Goal: Information Seeking & Learning: Compare options

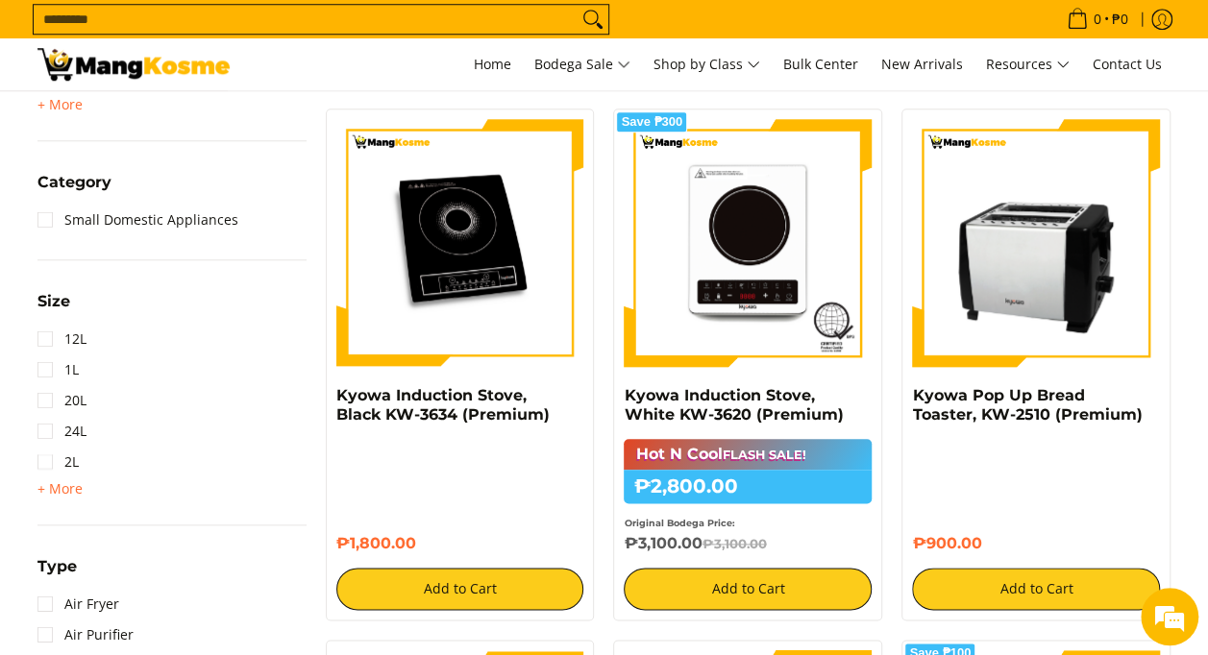
click at [460, 240] on img at bounding box center [460, 243] width 248 height 248
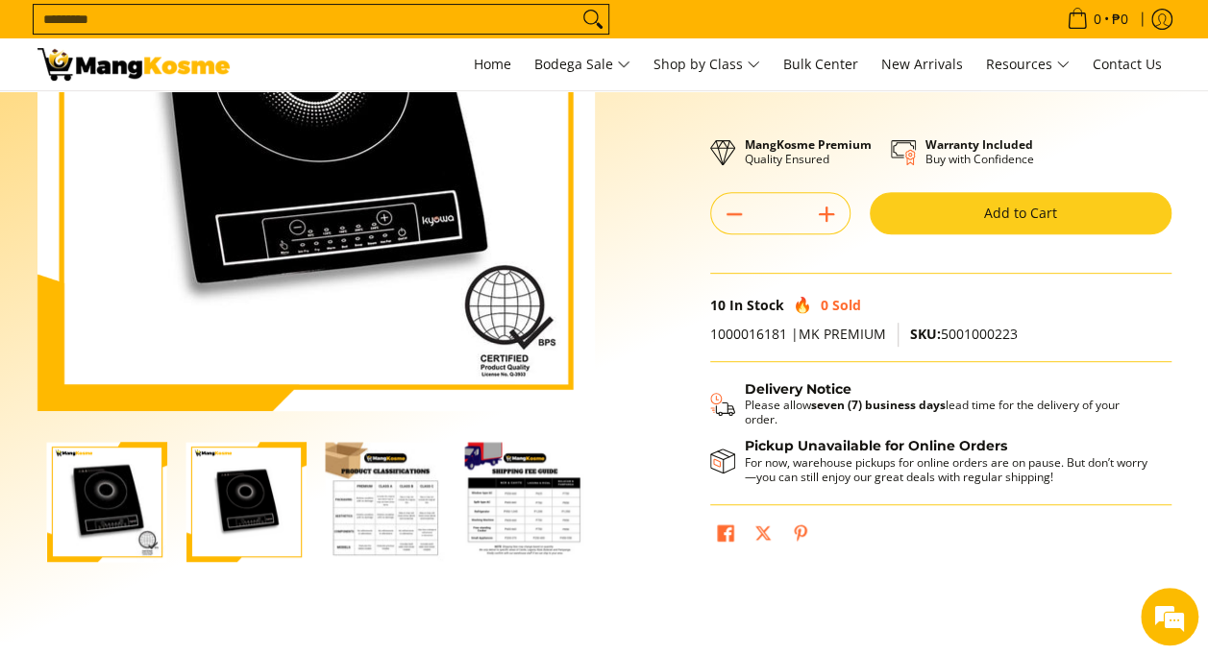
scroll to position [288, 0]
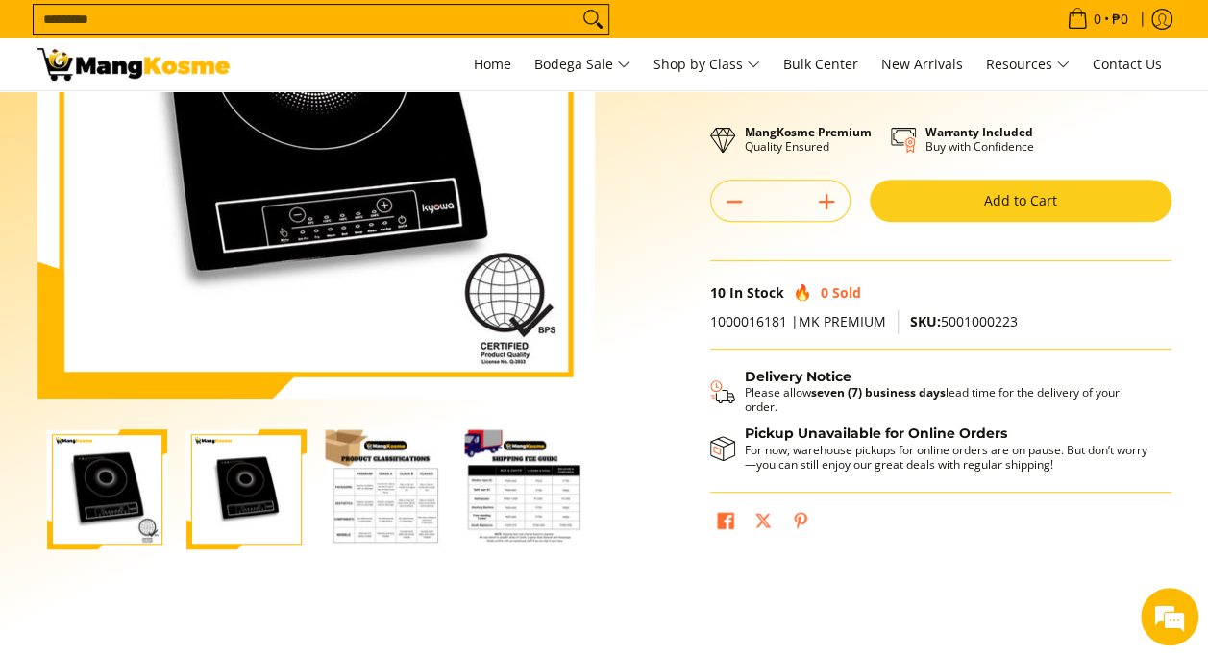
click at [220, 488] on img "kyowa-single-induction-cooker-black-premium-full-view-mang-kosme" at bounding box center [246, 490] width 120 height 120
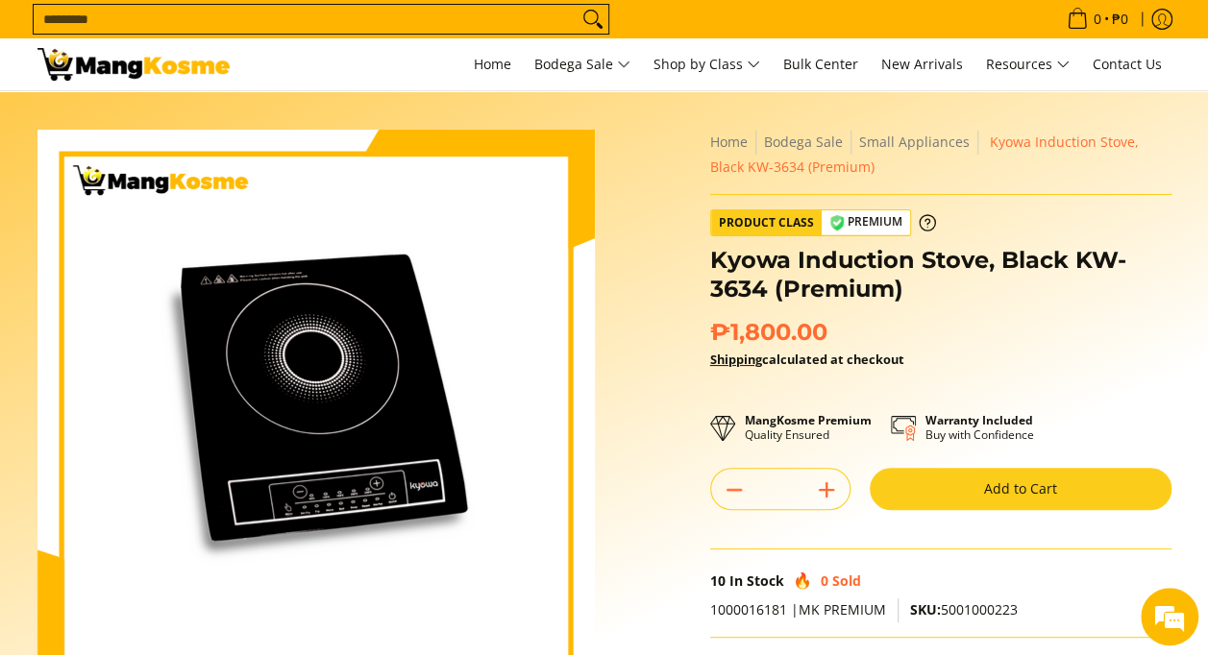
scroll to position [0, 0]
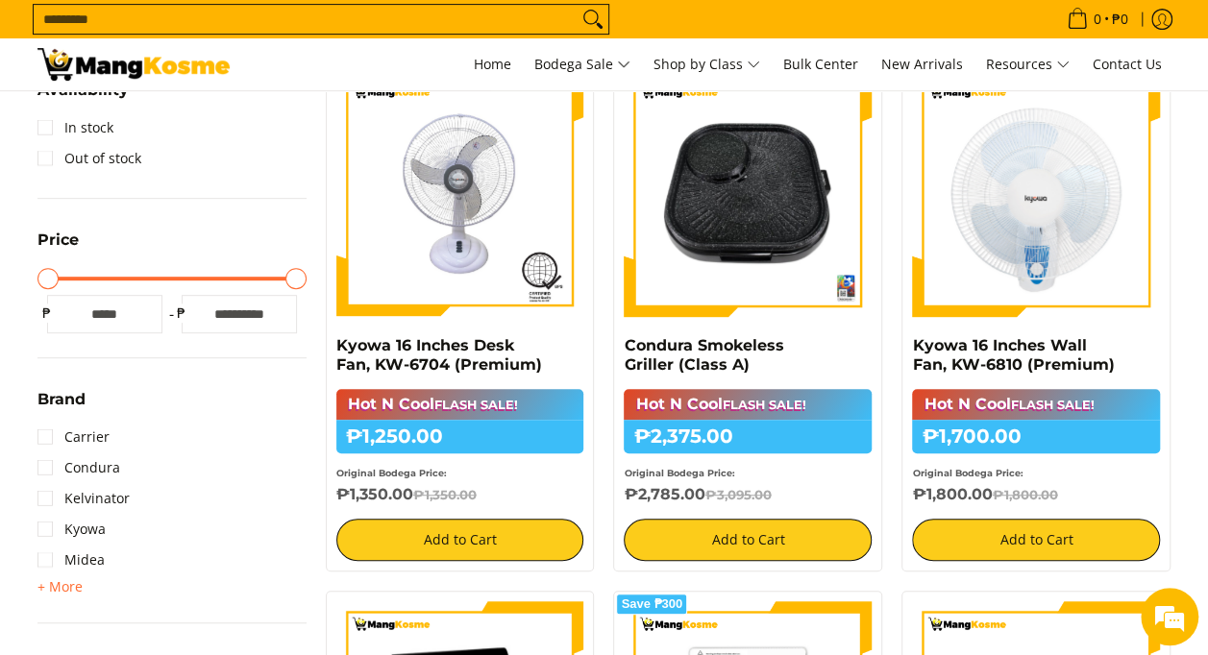
scroll to position [384, 0]
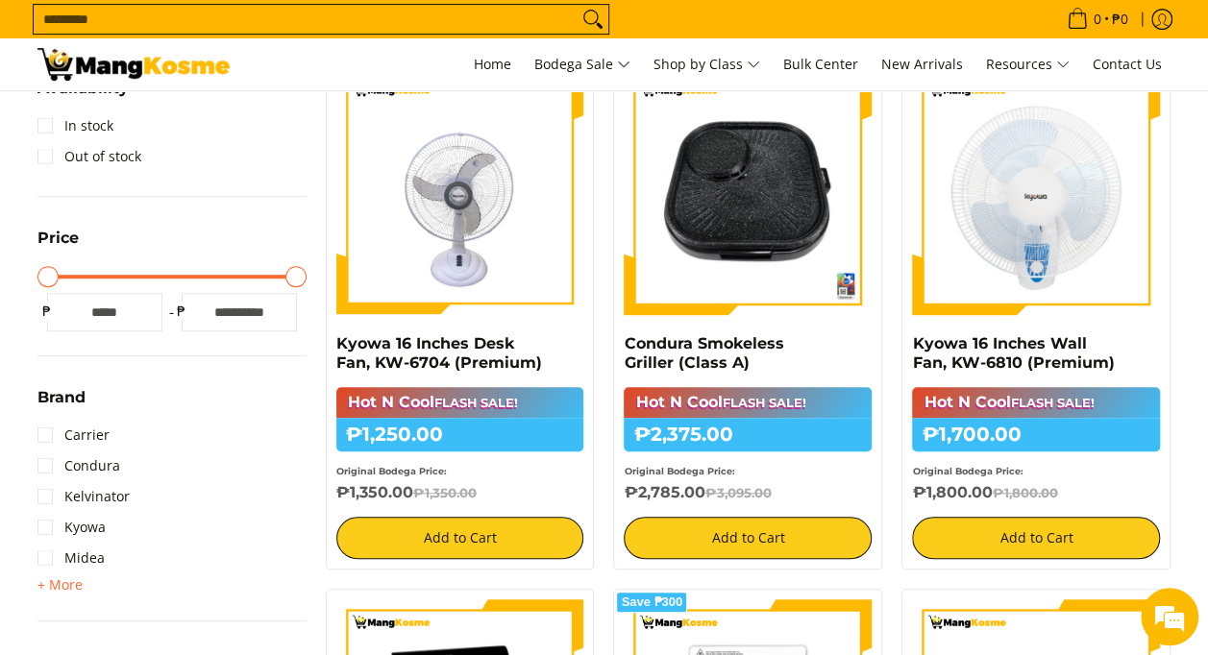
click at [525, 210] on img at bounding box center [460, 191] width 248 height 248
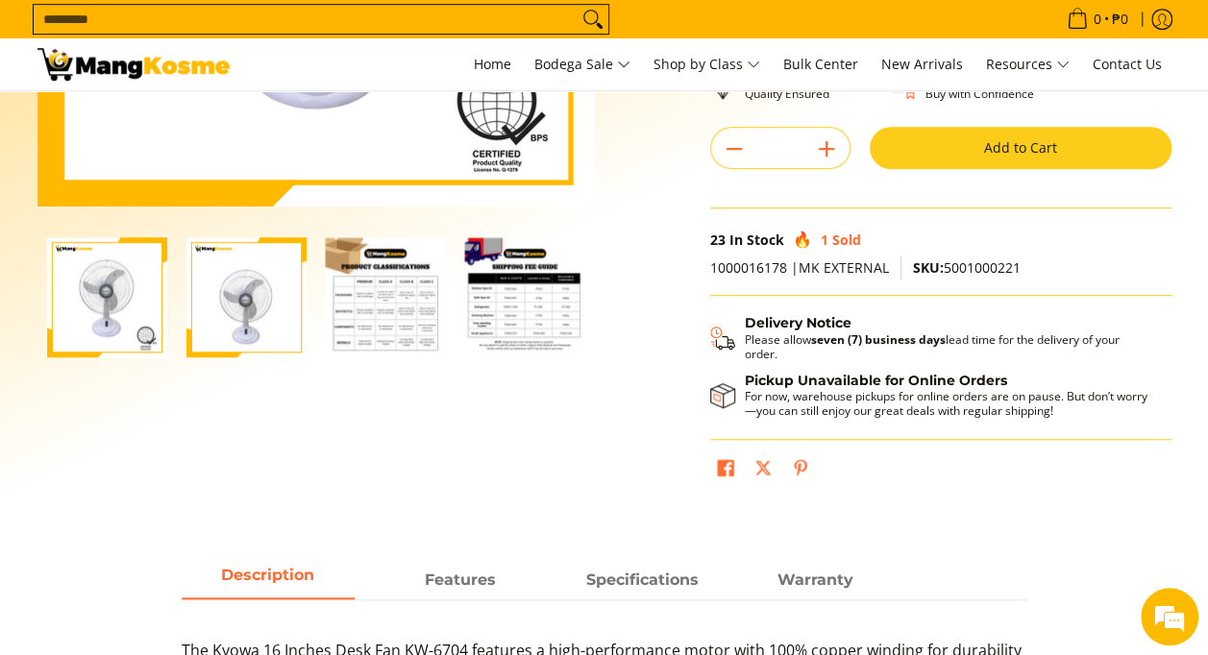
click at [243, 302] on img "kyowa-16-inch-desk-fan-white-full-view-mang-kosme" at bounding box center [246, 297] width 120 height 120
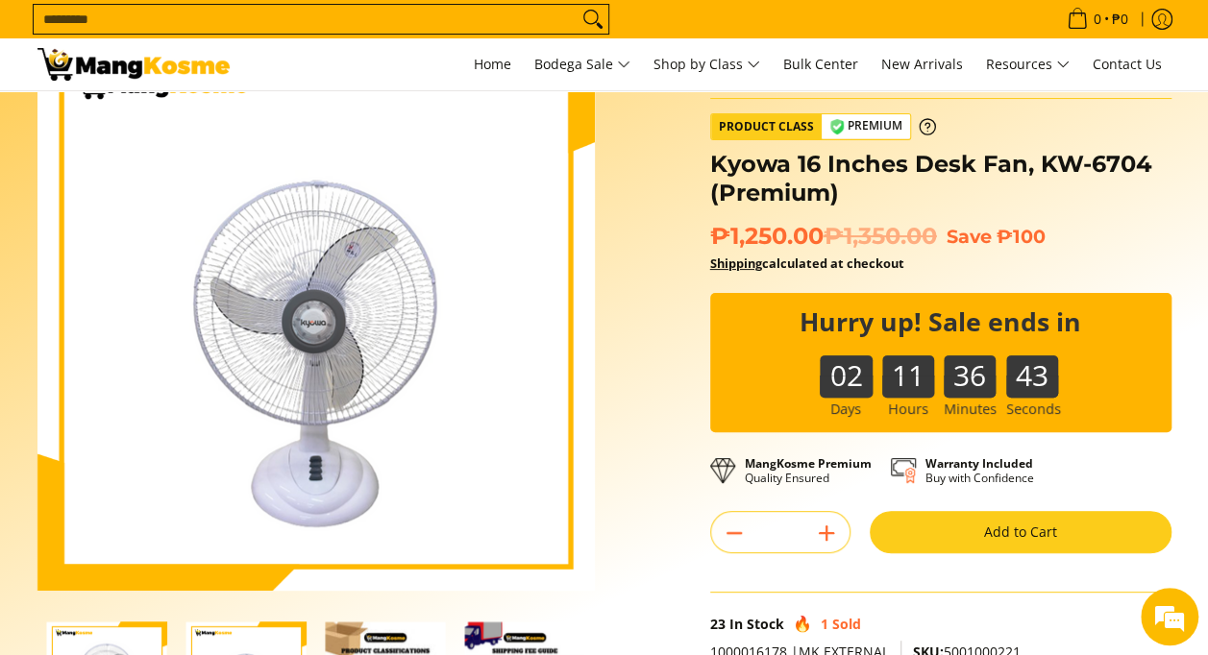
click at [1204, 260] on section "Skip to Main Content Enable zoom Disable zoom Enable zoom Disable zoom Enable z…" at bounding box center [604, 456] width 1208 height 923
click at [1156, 309] on div "02 11 36 13" at bounding box center [940, 362] width 461 height 138
click at [1156, 309] on div "02 11 35 59" at bounding box center [940, 362] width 461 height 138
click at [1153, 305] on div "02 11 35 34" at bounding box center [940, 362] width 461 height 138
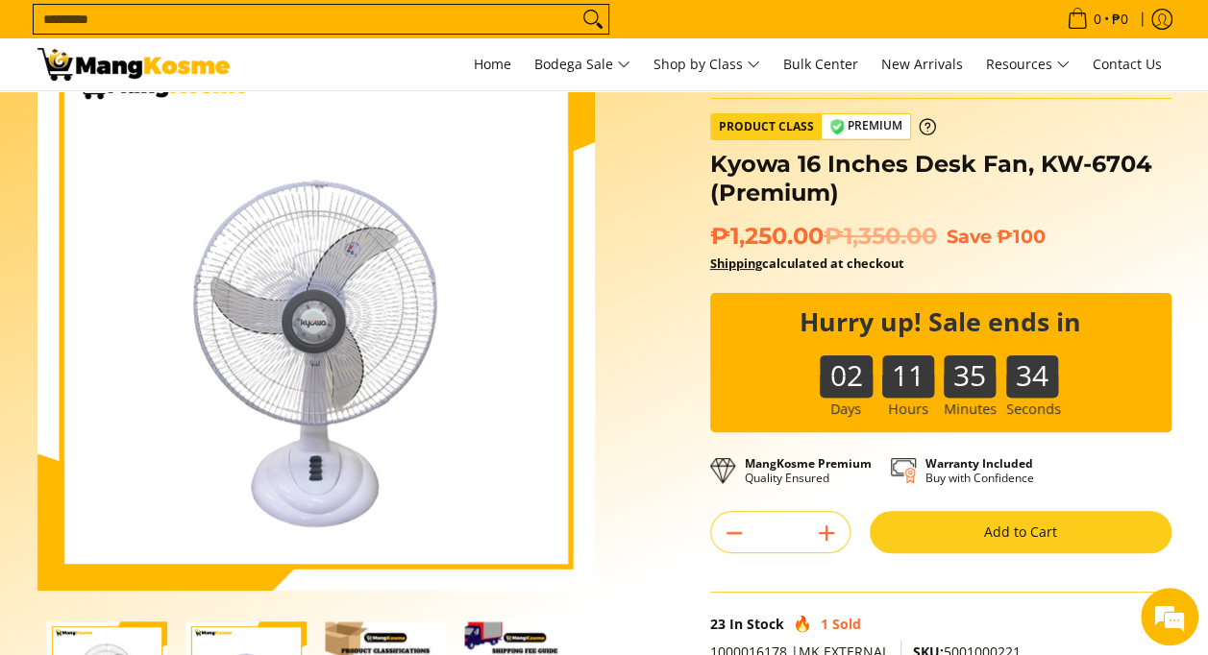
click at [1153, 306] on div "02 11 35 34" at bounding box center [940, 362] width 461 height 138
click at [1153, 308] on div "02 11 35 24" at bounding box center [940, 362] width 461 height 138
click at [1153, 308] on div "02 11 35 23" at bounding box center [940, 362] width 461 height 138
click at [1153, 308] on div "02 11 35 12" at bounding box center [940, 362] width 461 height 138
click at [1153, 308] on div "02 11 34 54" at bounding box center [940, 362] width 461 height 138
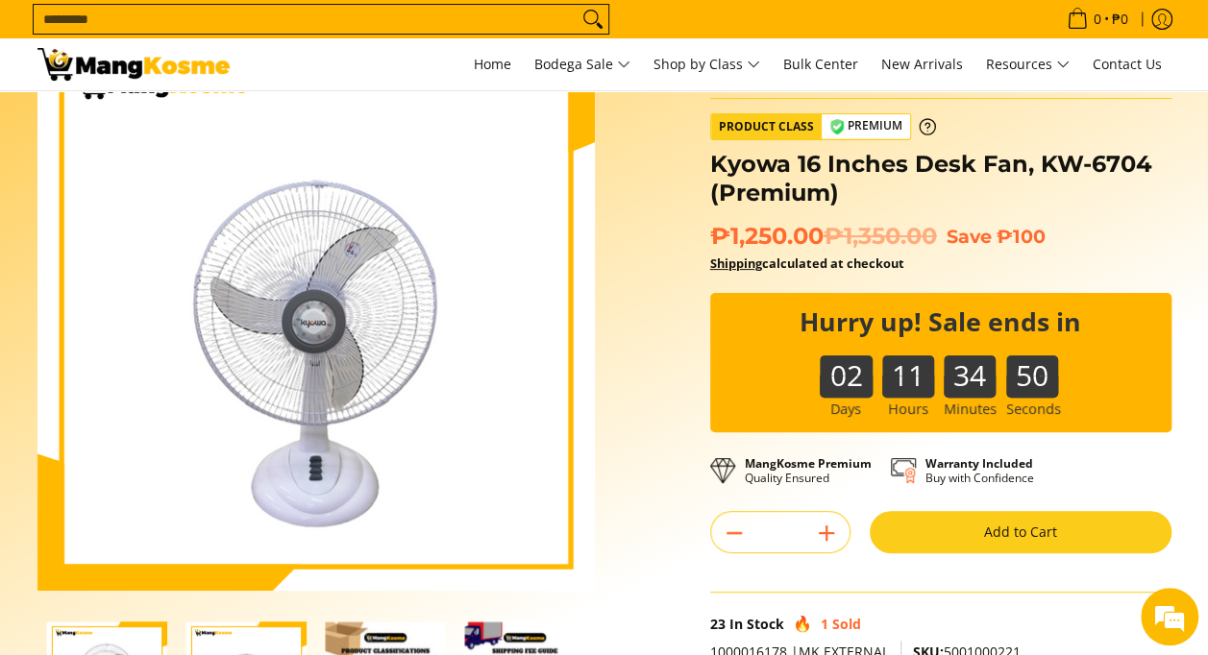
click at [1153, 308] on div "02 11 34 50" at bounding box center [940, 362] width 461 height 138
click at [1153, 308] on div "02 11 34 43" at bounding box center [940, 362] width 461 height 138
click at [1153, 308] on div "02 11 34 32" at bounding box center [940, 362] width 461 height 138
click at [1155, 318] on div "02 11 34 07" at bounding box center [940, 362] width 461 height 138
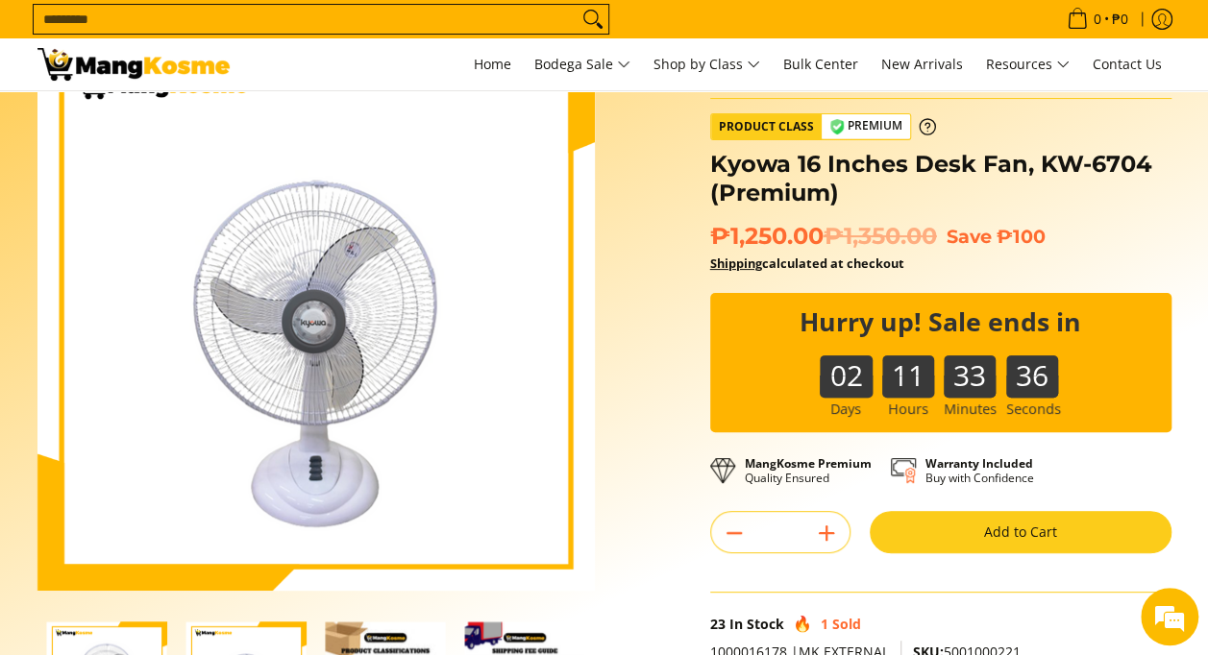
click at [1155, 325] on div "02 11 33 36" at bounding box center [940, 362] width 461 height 138
click at [1155, 325] on div "02 11 33 24" at bounding box center [940, 362] width 461 height 138
click at [1155, 325] on div "02 11 33 13" at bounding box center [940, 362] width 461 height 138
click at [1155, 325] on div "02 11 33 07" at bounding box center [940, 362] width 461 height 138
click at [1155, 325] on div "02 11 32 58" at bounding box center [940, 362] width 461 height 138
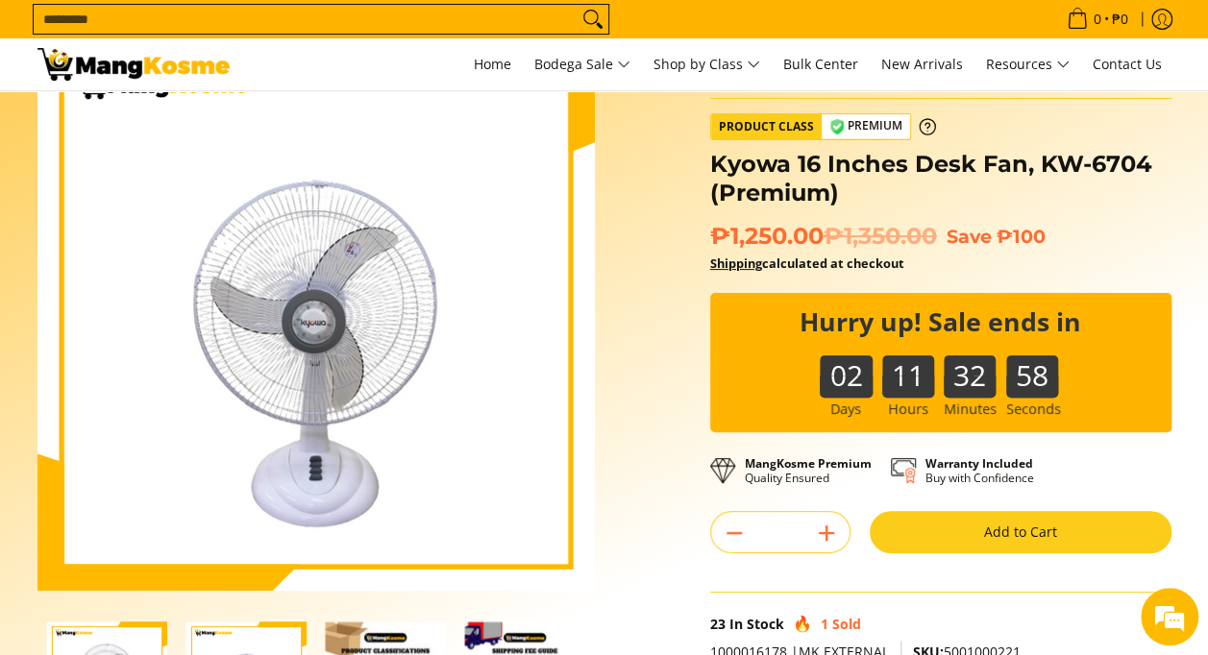
click at [1155, 325] on div "02 11 32 58" at bounding box center [940, 362] width 461 height 138
click at [1155, 325] on div "02 11 32 55" at bounding box center [940, 362] width 461 height 138
click at [1155, 325] on div "02 11 32 48" at bounding box center [940, 362] width 461 height 138
click at [1161, 298] on div "02 11 32 39" at bounding box center [940, 362] width 461 height 138
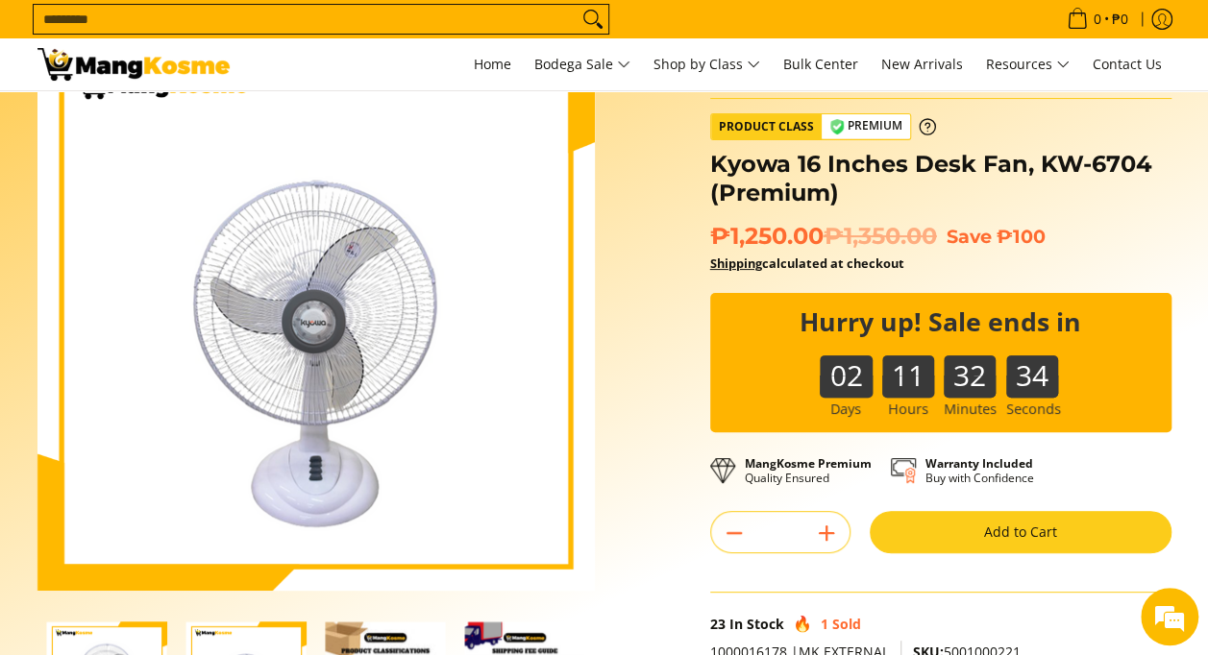
click at [1161, 298] on div "02 11 32 34" at bounding box center [940, 362] width 461 height 138
click at [1161, 298] on div "02 11 32 31" at bounding box center [940, 362] width 461 height 138
click at [1161, 298] on div "02 11 32 30" at bounding box center [940, 362] width 461 height 138
click at [1161, 298] on div "02 11 32 28" at bounding box center [940, 362] width 461 height 138
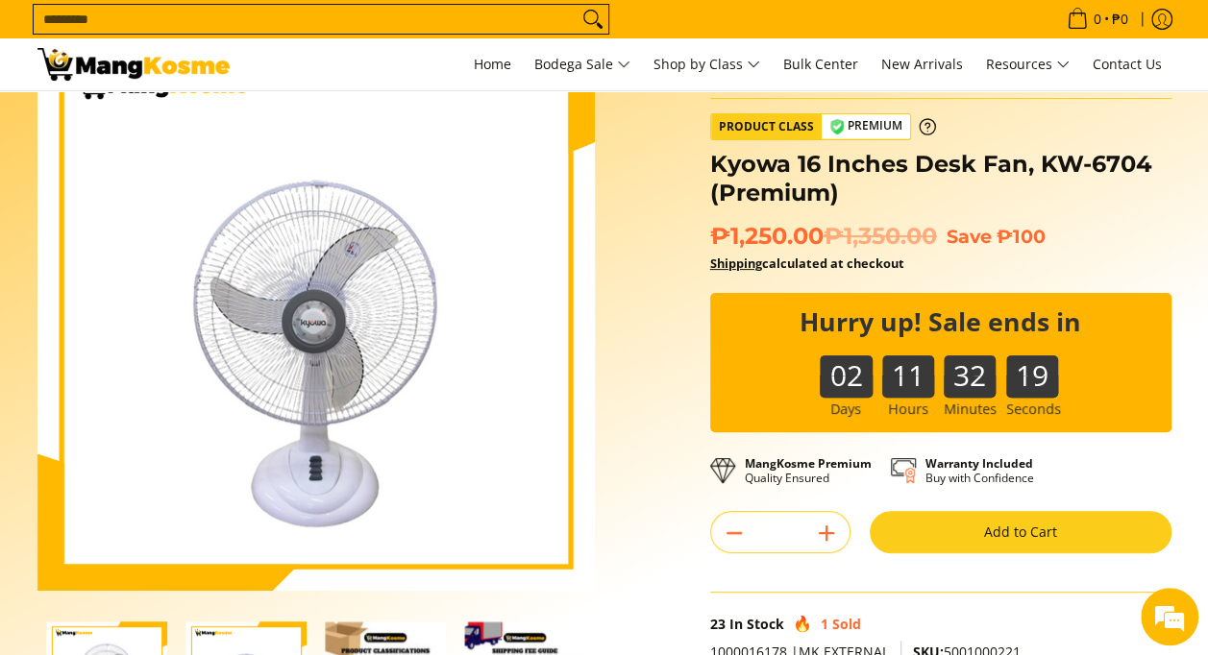
click at [1161, 298] on div "02 11 32 19" at bounding box center [940, 362] width 461 height 138
click at [1161, 298] on div "02 11 32 18" at bounding box center [940, 362] width 461 height 138
click at [1161, 298] on div "02 11 32 17" at bounding box center [940, 362] width 461 height 138
click at [1173, 331] on div "**********" at bounding box center [941, 461] width 481 height 855
